Goal: Task Accomplishment & Management: Manage account settings

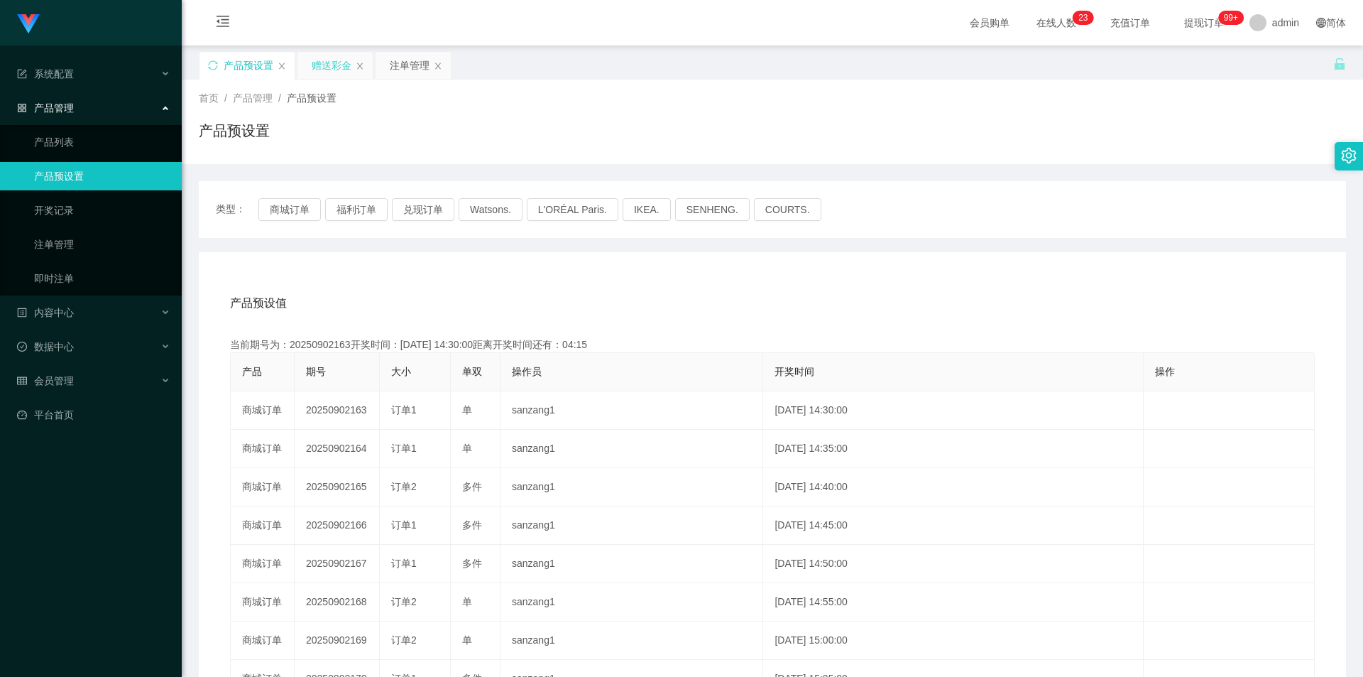
click at [332, 72] on div "赠送彩金" at bounding box center [332, 65] width 40 height 27
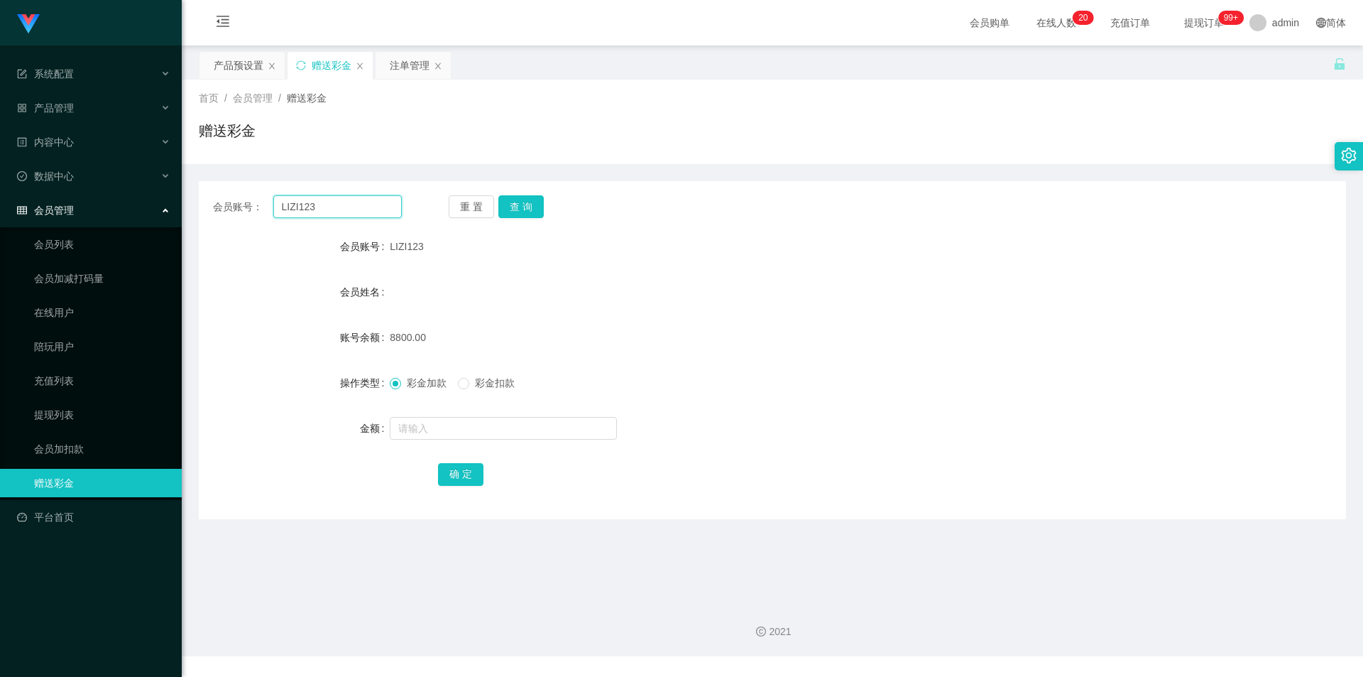
drag, startPoint x: 339, startPoint y: 212, endPoint x: 129, endPoint y: 209, distance: 210.2
click at [119, 208] on section "Jingdong工作台代理端 系统配置 产品管理 产品列表 产品预设置 开奖记录 注单管理 即时注单 内容中心 数据中心 会员管理 会员列表 会员加减打码量 …" at bounding box center [681, 328] width 1363 height 656
paste input "Kyzy"
type input "Kyzy"
click at [527, 207] on button "查 询" at bounding box center [520, 206] width 45 height 23
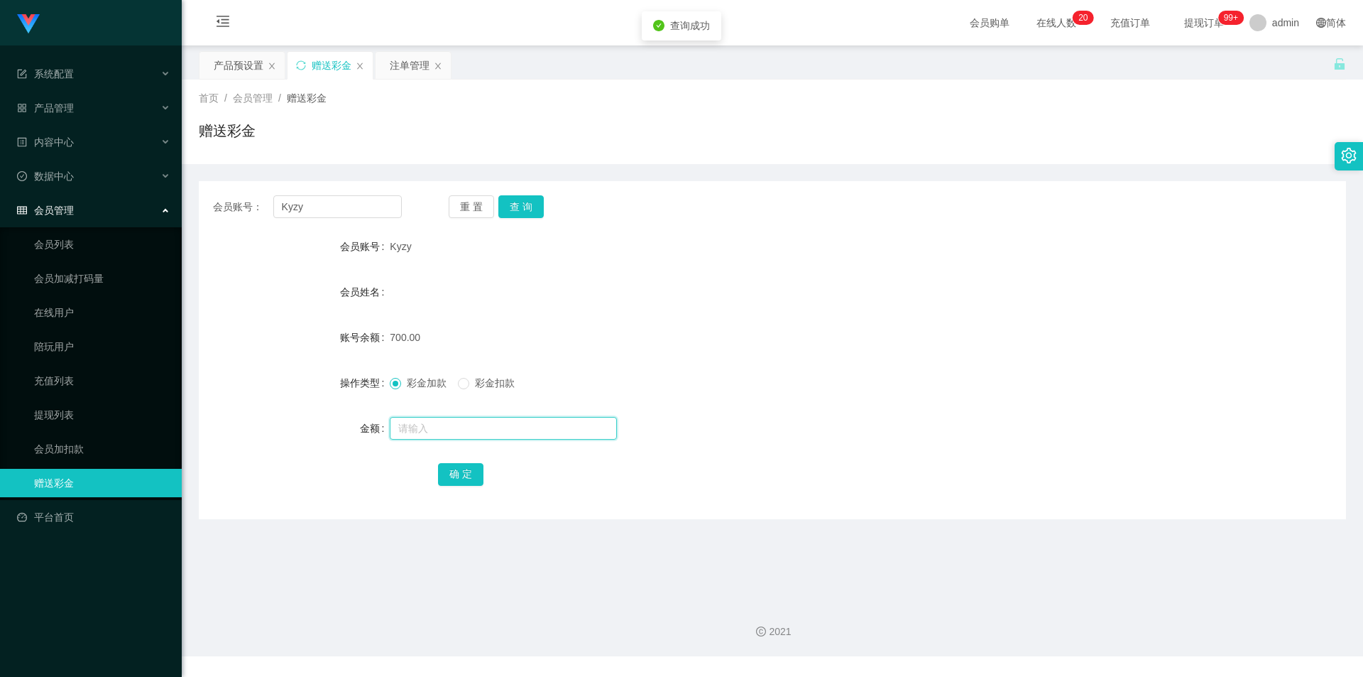
click at [445, 422] on input "text" at bounding box center [503, 428] width 227 height 23
type input "1500"
click at [468, 465] on button "确 定" at bounding box center [460, 474] width 45 height 23
click at [217, 67] on div "产品预设置" at bounding box center [239, 65] width 50 height 27
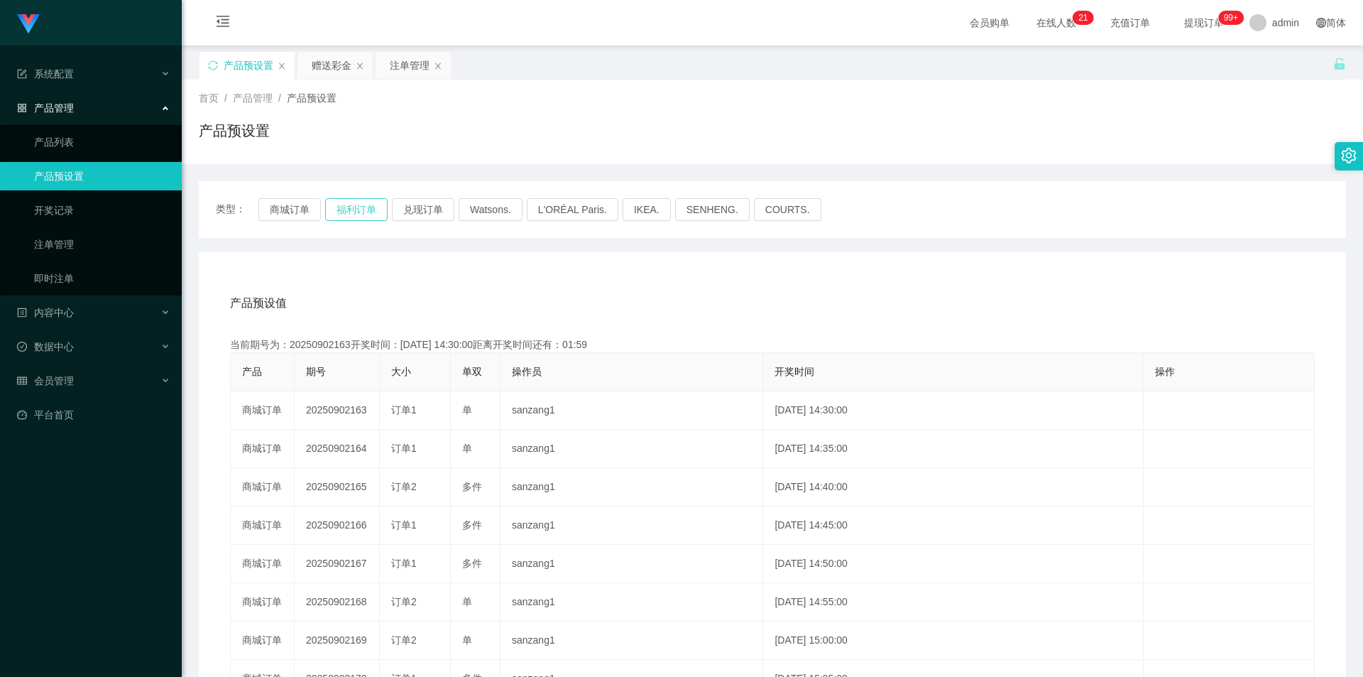
click at [375, 205] on button "福利订单" at bounding box center [356, 209] width 62 height 23
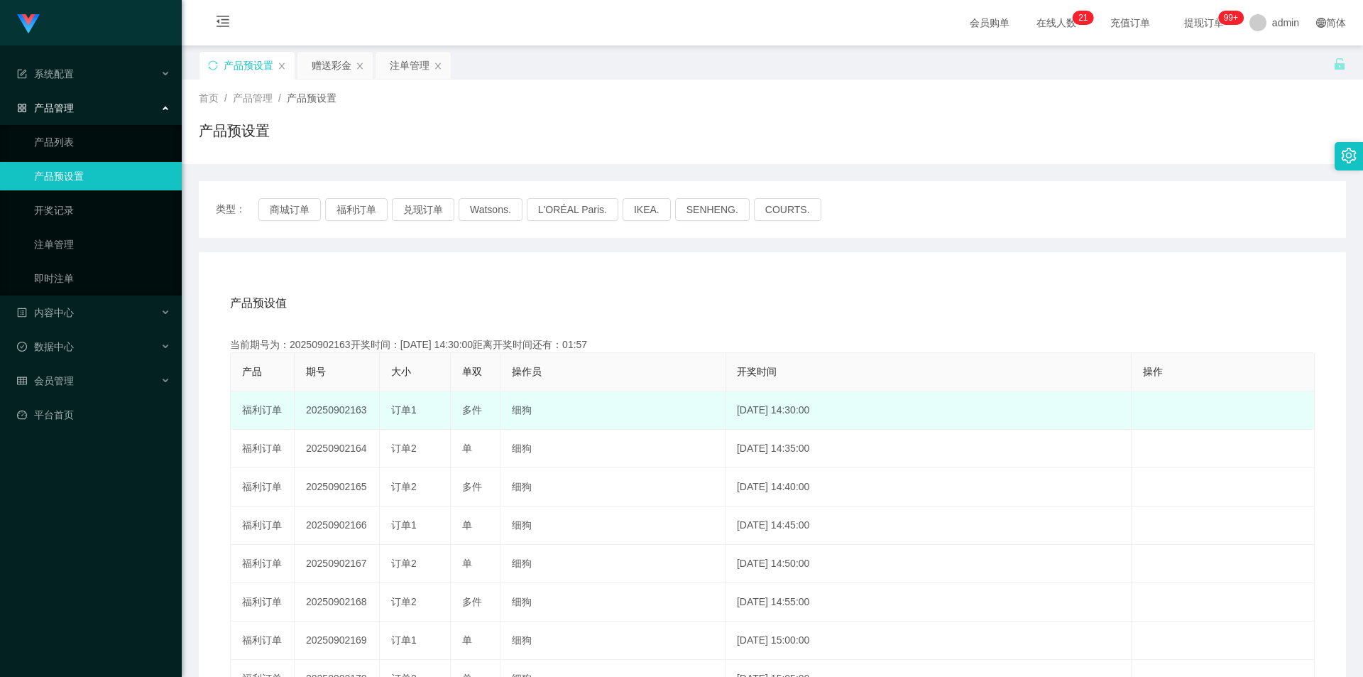
click at [351, 409] on td "20250902163" at bounding box center [337, 410] width 85 height 38
click at [354, 409] on td "20250902163" at bounding box center [337, 410] width 85 height 38
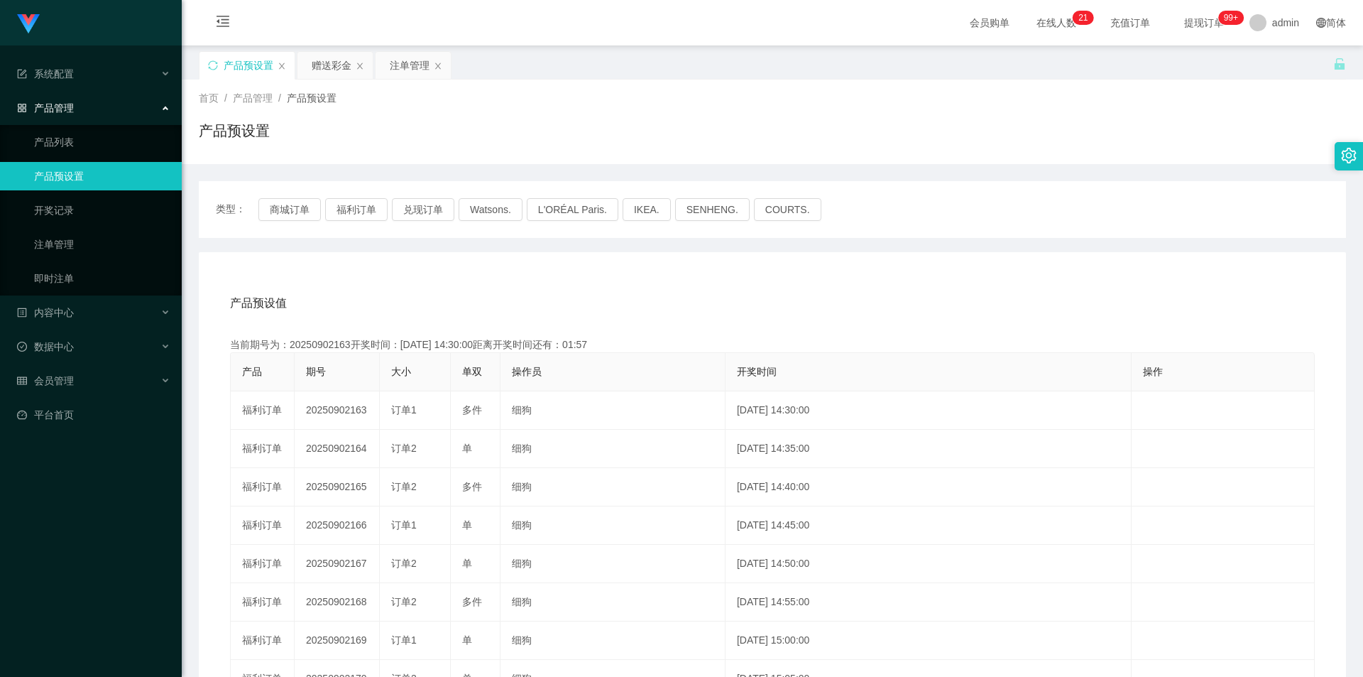
copy td "20250902163"
click at [310, 65] on div "赠送彩金" at bounding box center [335, 65] width 75 height 27
click at [322, 65] on div "赠送彩金" at bounding box center [332, 65] width 40 height 27
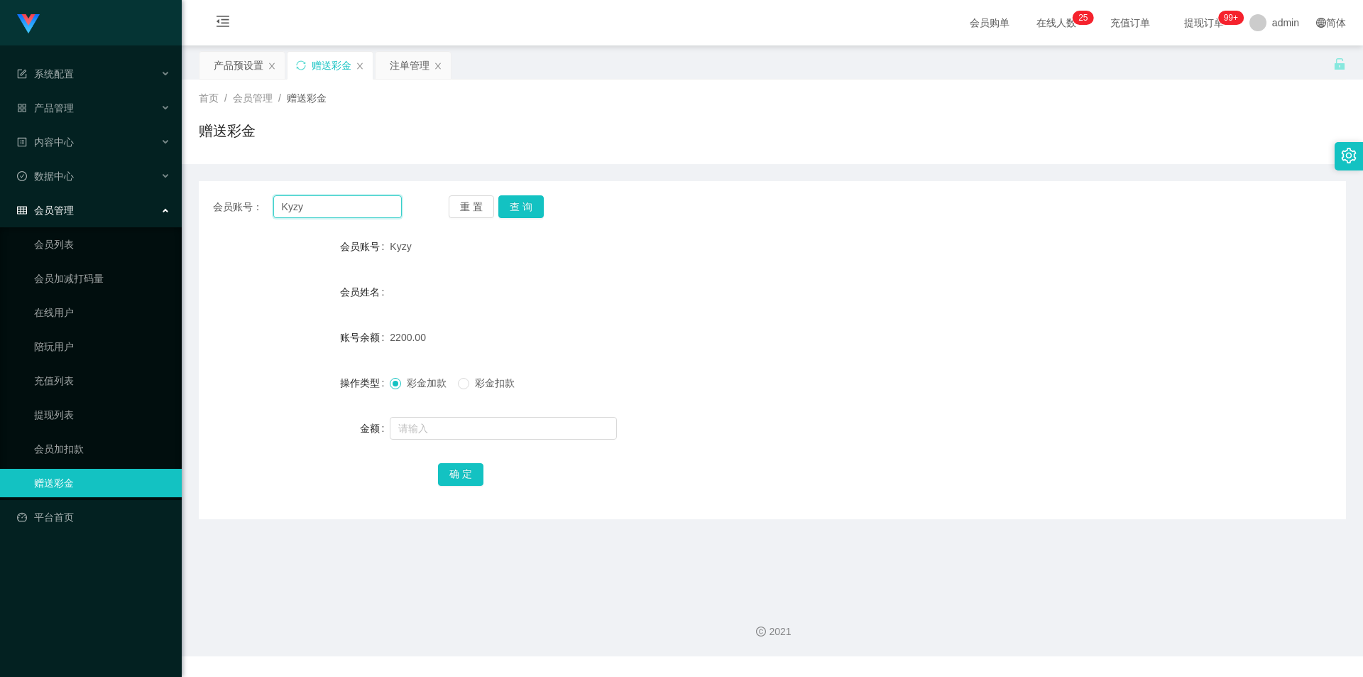
drag, startPoint x: 334, startPoint y: 202, endPoint x: 213, endPoint y: 195, distance: 121.0
click at [202, 201] on div "会员账号： Kyzy 重 置 查 询" at bounding box center [772, 206] width 1147 height 23
click at [410, 75] on div "注单管理" at bounding box center [410, 65] width 40 height 27
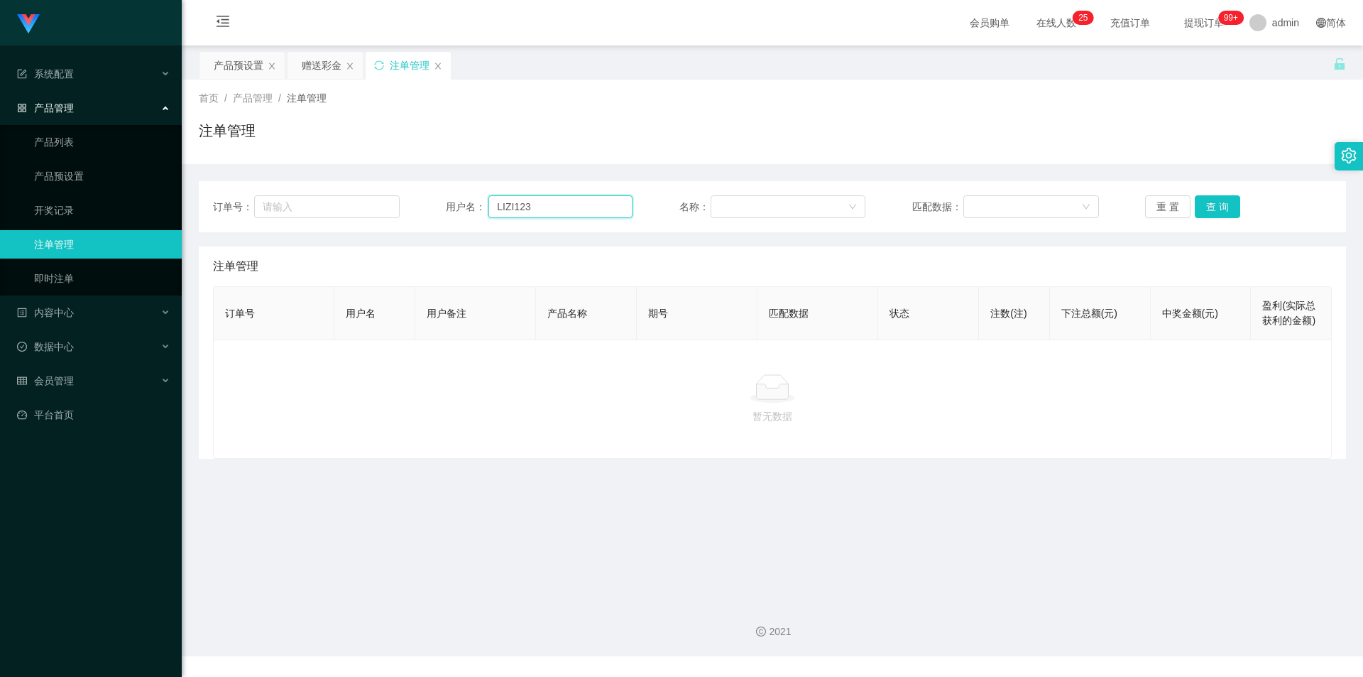
drag, startPoint x: 588, startPoint y: 212, endPoint x: 443, endPoint y: 206, distance: 145.0
click at [364, 204] on div "订单号： 用户名： LIZI123 名称： 匹配数据： 重 置 查 询" at bounding box center [772, 206] width 1119 height 23
paste input "Kyzy"
type input "Kyzy"
click at [1231, 203] on button "查 询" at bounding box center [1217, 206] width 45 height 23
